Goal: Check status: Check status

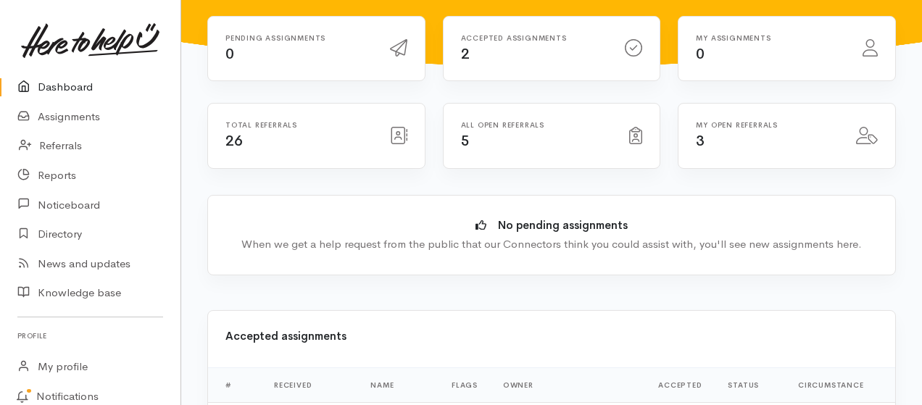
scroll to position [193, 0]
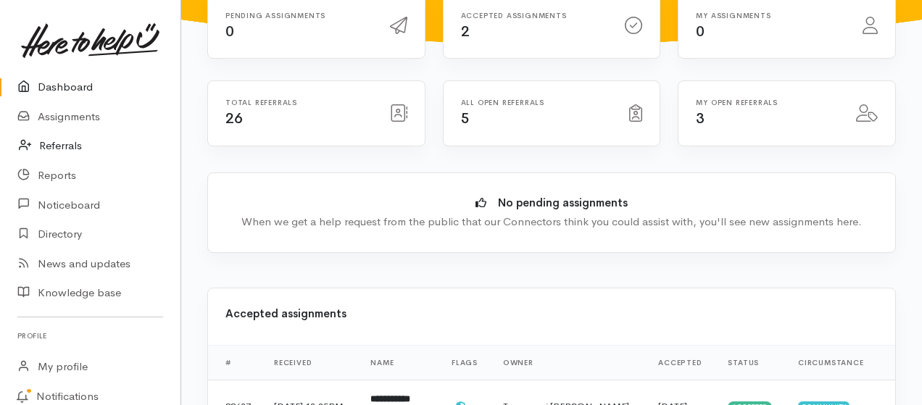
click at [62, 146] on link "Referrals" at bounding box center [90, 146] width 180 height 30
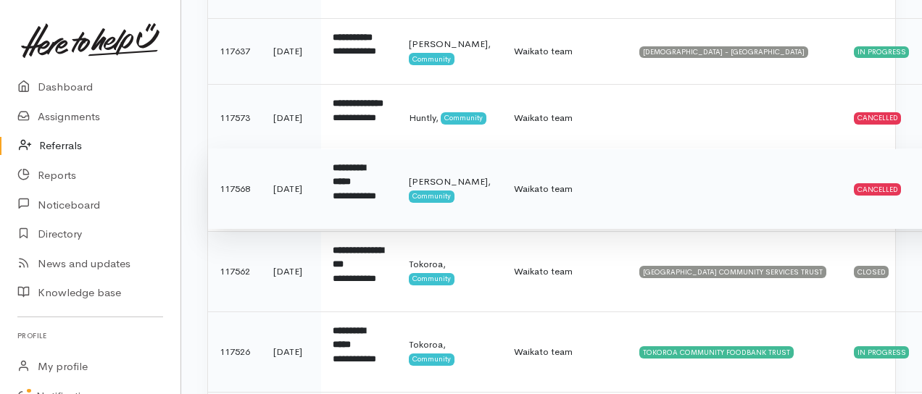
scroll to position [386, 0]
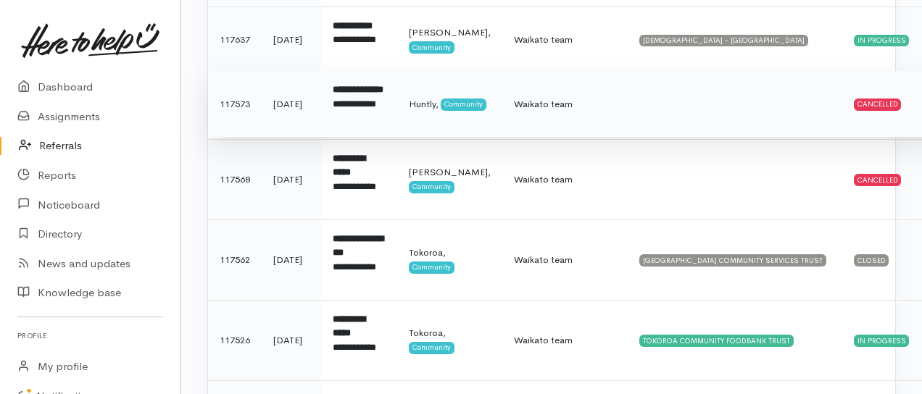
click at [343, 94] on b "**********" at bounding box center [358, 89] width 51 height 9
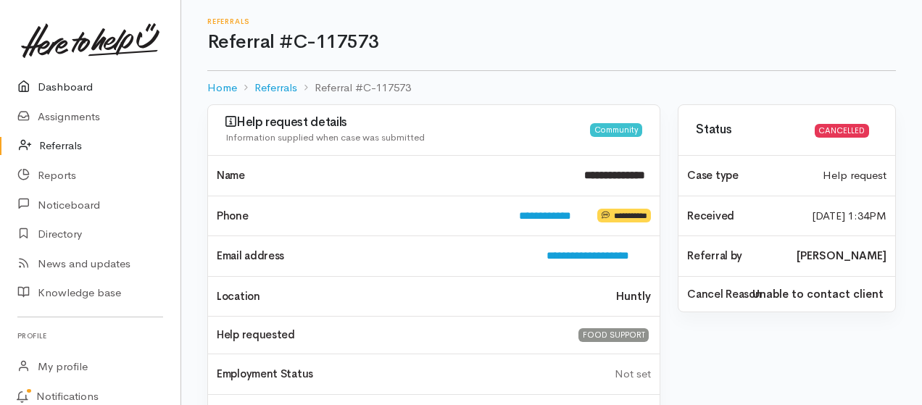
click at [60, 81] on link "Dashboard" at bounding box center [90, 87] width 180 height 30
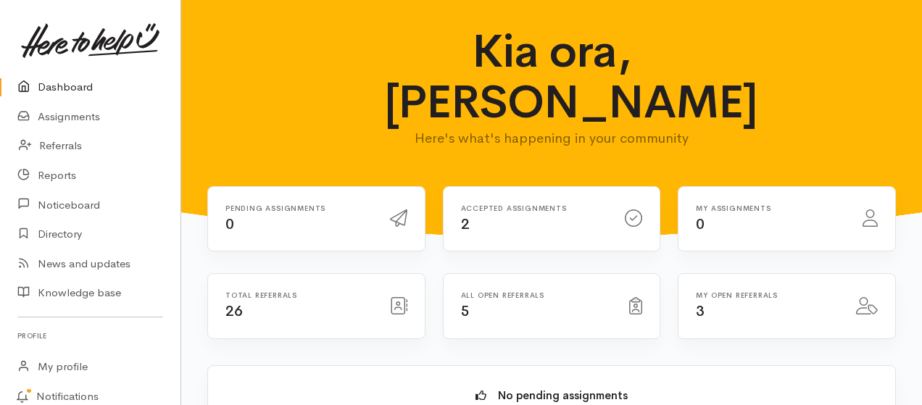
click at [69, 87] on link "Dashboard" at bounding box center [90, 87] width 180 height 30
